Goal: Check status: Check status

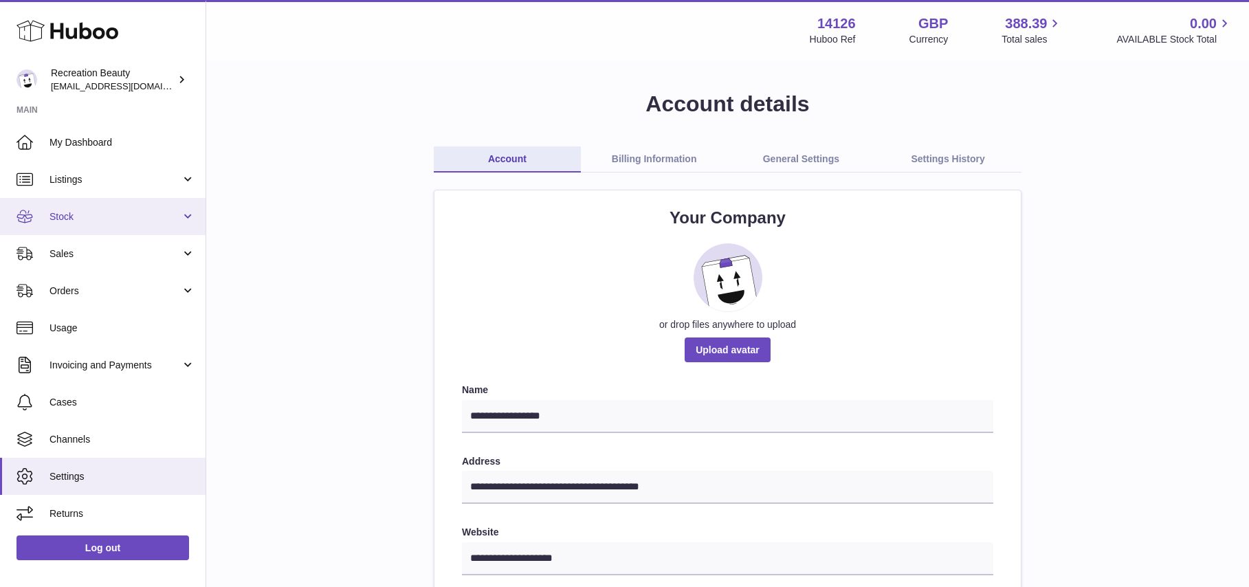
click at [115, 220] on span "Stock" at bounding box center [114, 216] width 131 height 13
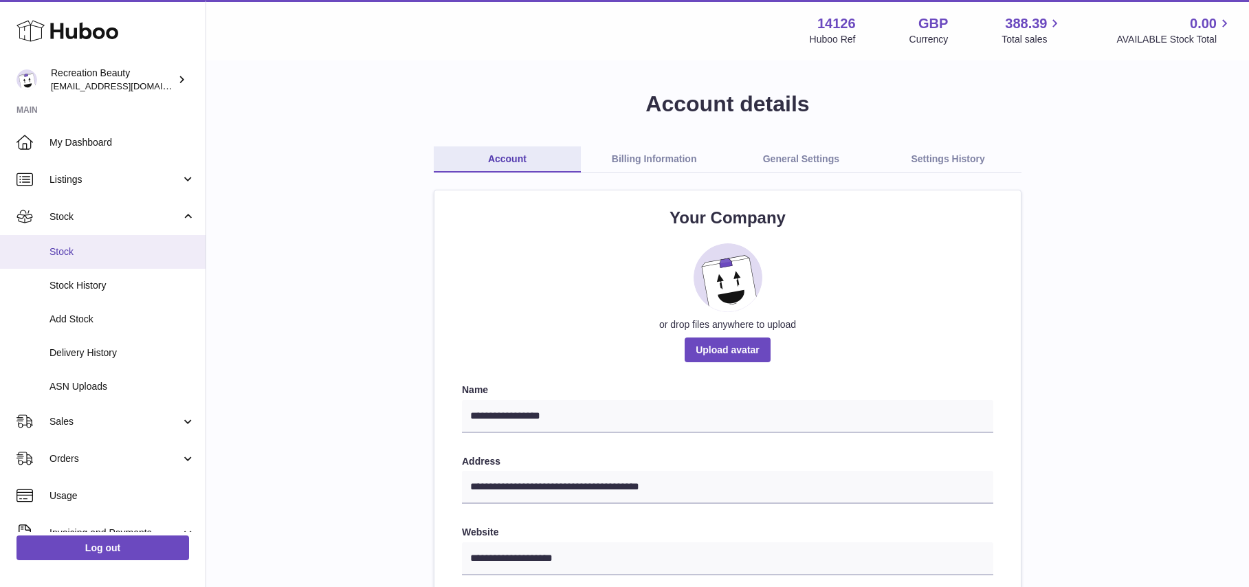
click at [60, 252] on span "Stock" at bounding box center [122, 251] width 146 height 13
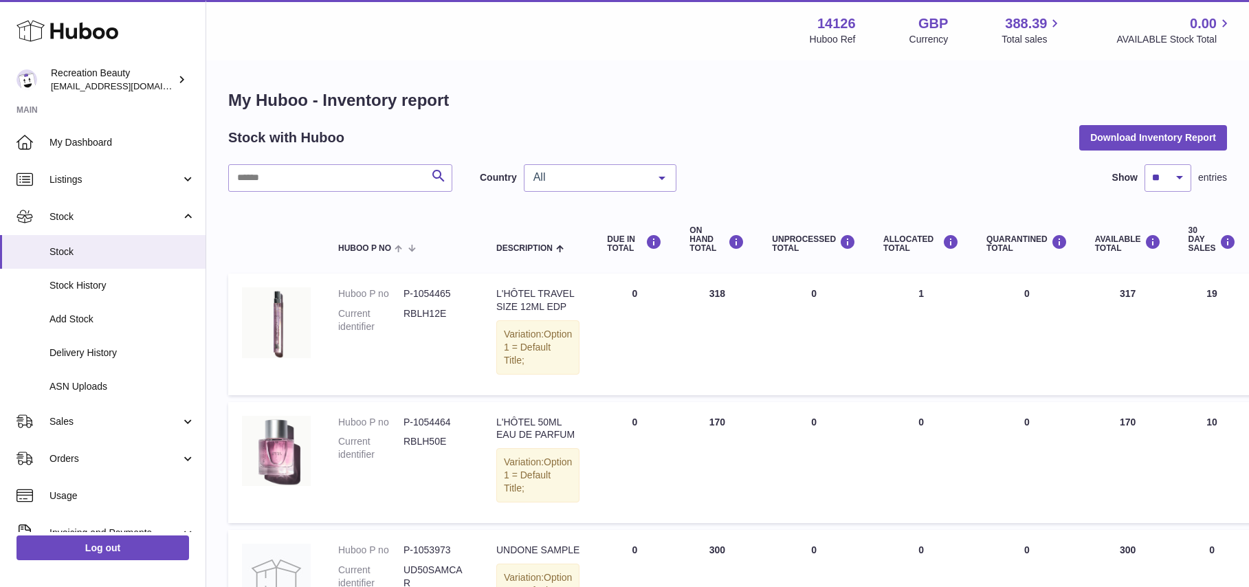
click at [639, 178] on span "All" at bounding box center [589, 177] width 118 height 14
click at [537, 257] on span "NL" at bounding box center [540, 260] width 14 height 12
click at [315, 181] on input "text" at bounding box center [340, 177] width 224 height 27
type input "********"
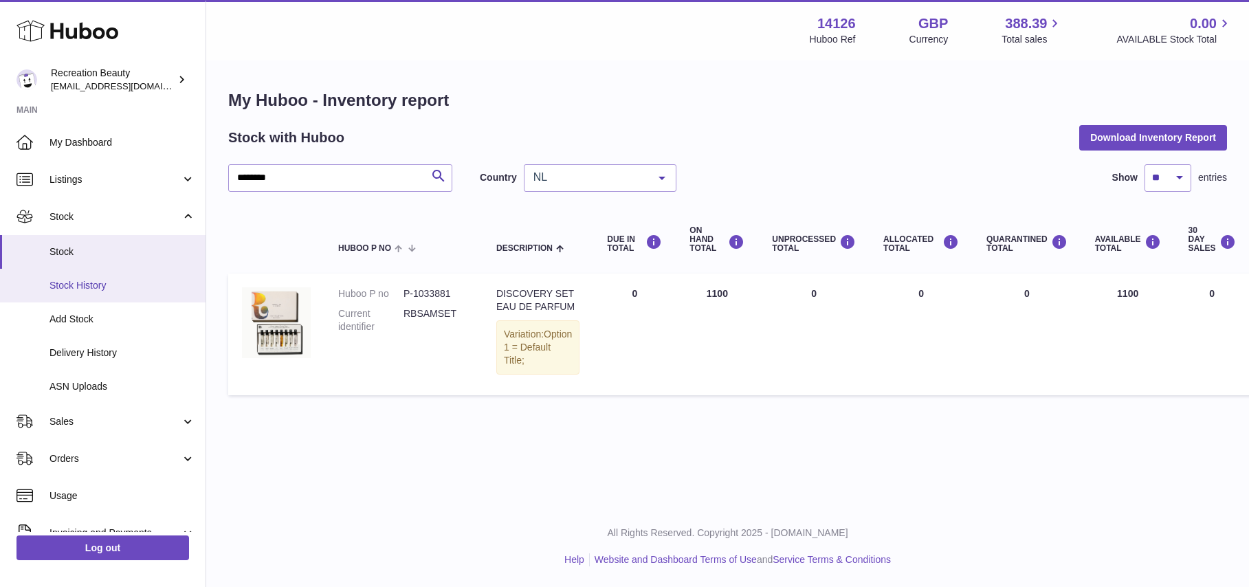
click at [87, 292] on link "Stock History" at bounding box center [103, 286] width 206 height 34
